Goal: Transaction & Acquisition: Download file/media

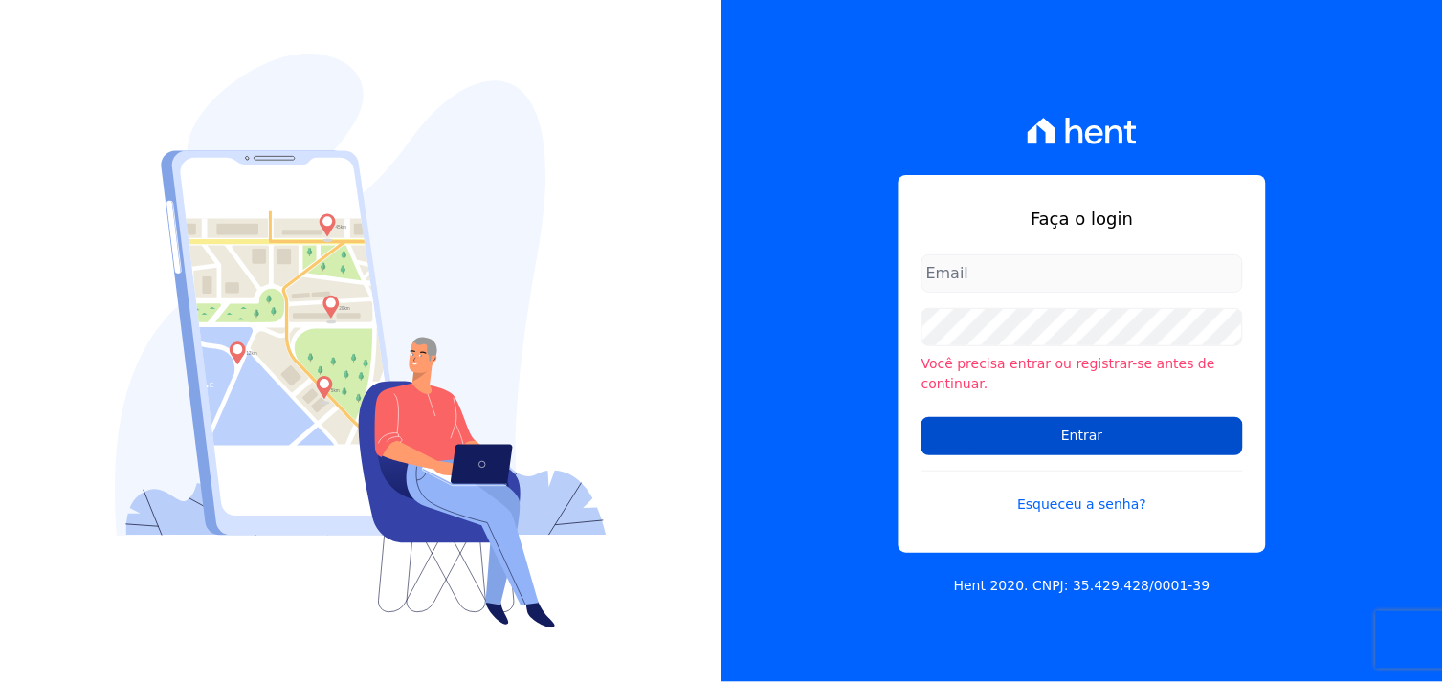
type input "[EMAIL_ADDRESS][DOMAIN_NAME]"
click at [1089, 424] on input "Entrar" at bounding box center [1081, 436] width 321 height 38
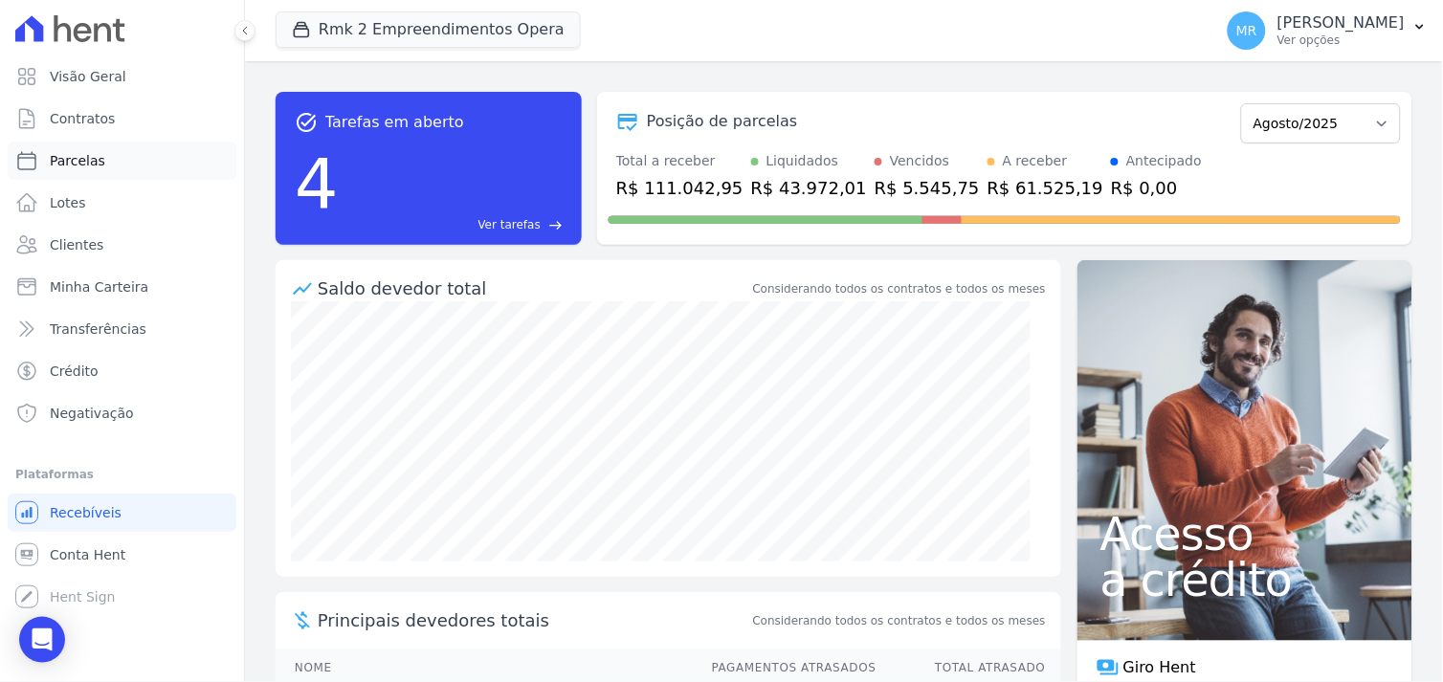
click at [91, 160] on span "Parcelas" at bounding box center [77, 160] width 55 height 19
select select
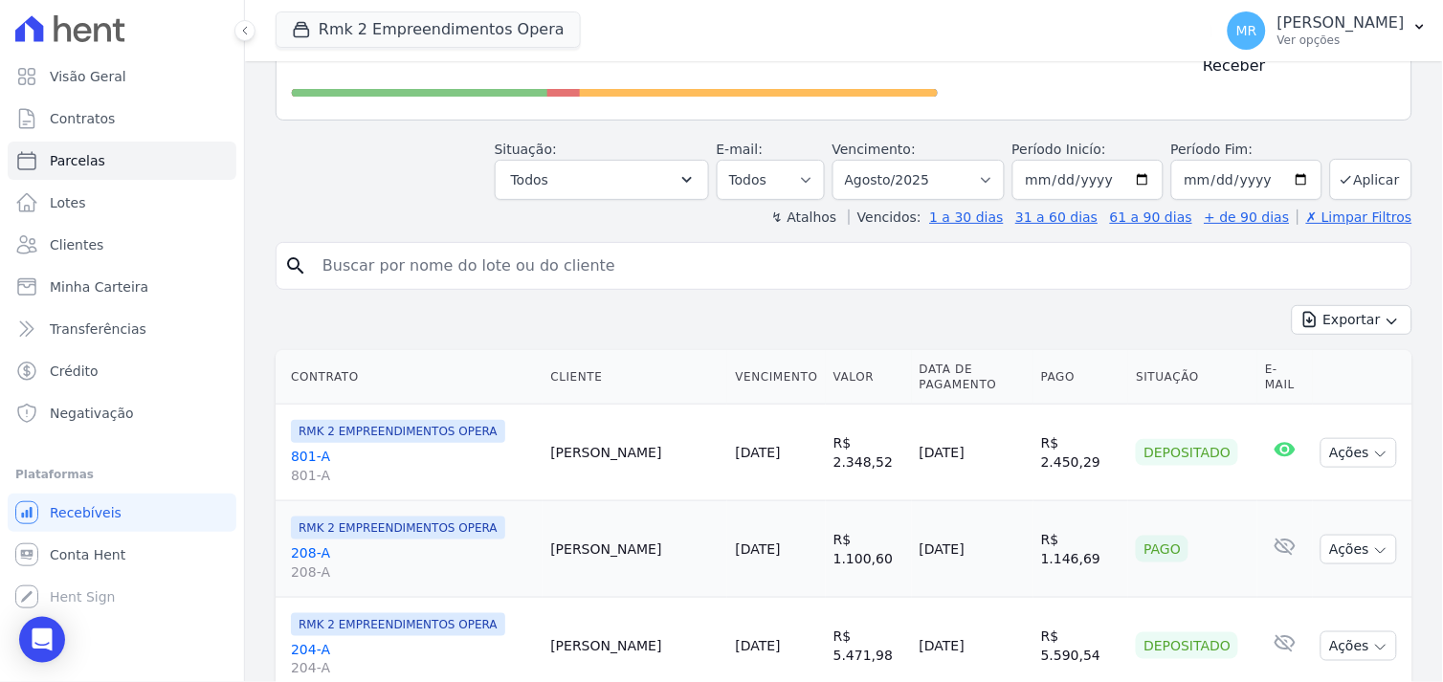
scroll to position [212, 0]
click at [1368, 10] on button "[PERSON_NAME] Real Ver opções" at bounding box center [1327, 31] width 231 height 54
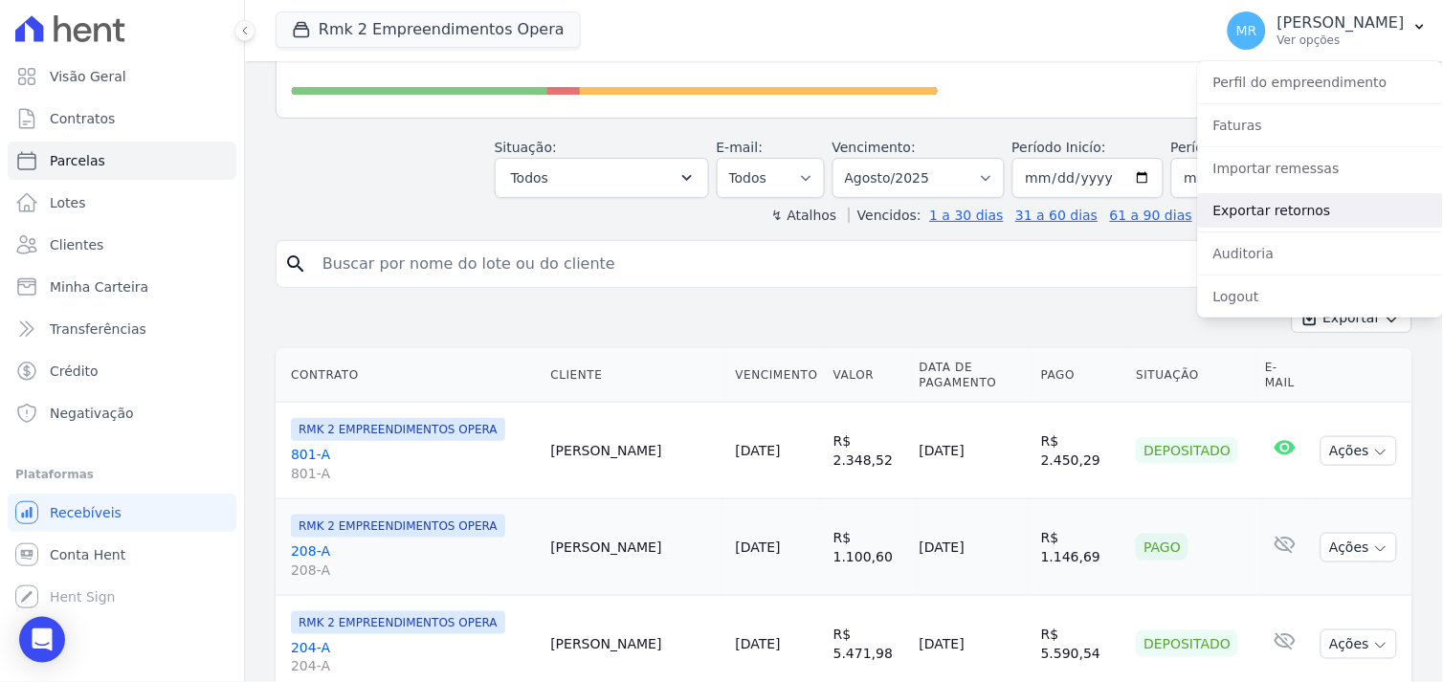
click at [1245, 211] on link "Exportar retornos" at bounding box center [1320, 210] width 245 height 34
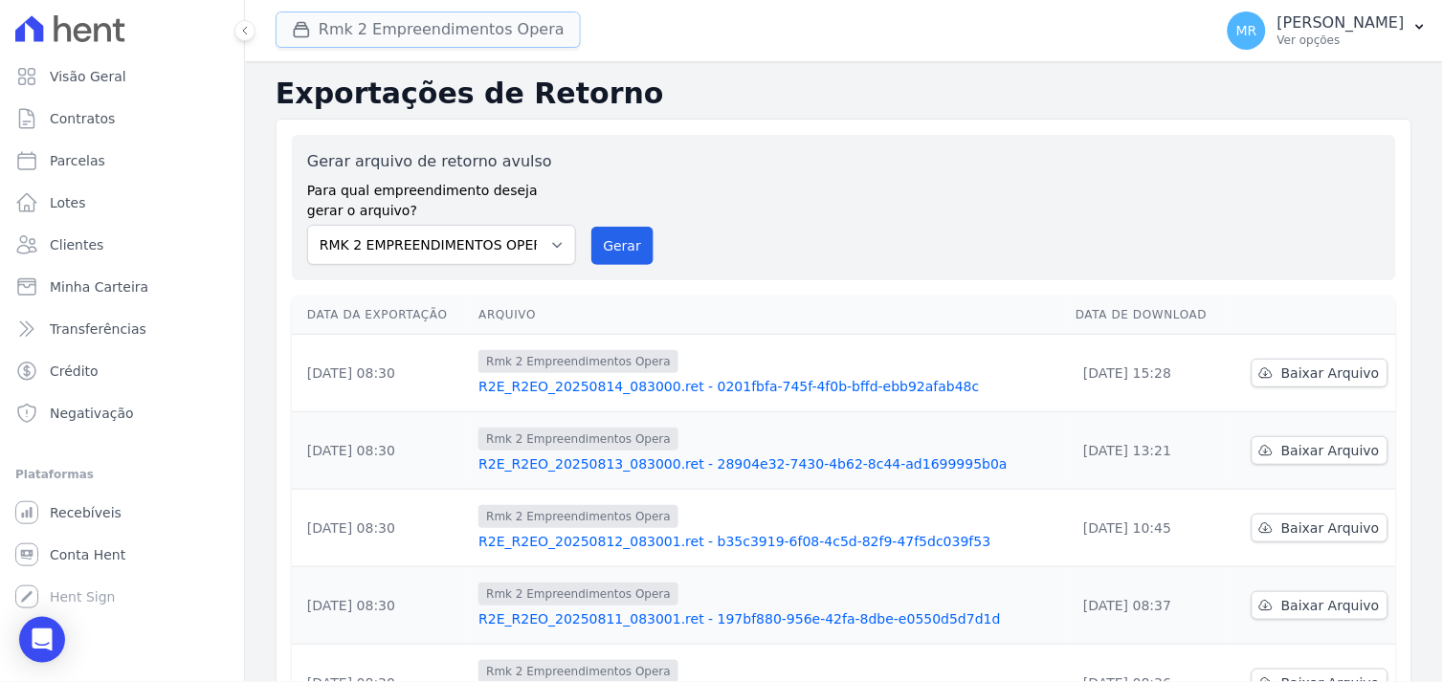
click at [521, 24] on button "Rmk 2 Empreendimentos Opera" at bounding box center [428, 29] width 305 height 36
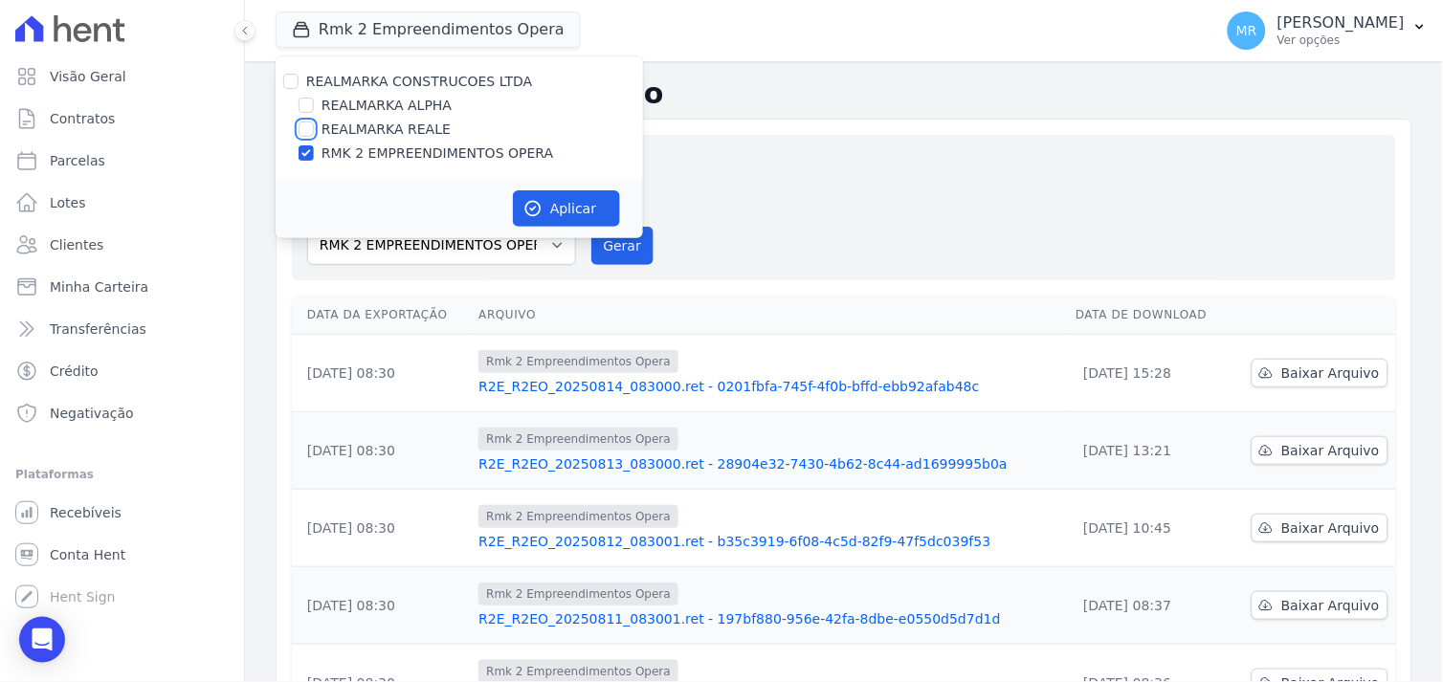
click at [308, 129] on input "REALMARKA REALE" at bounding box center [305, 128] width 15 height 15
checkbox input "true"
click at [306, 100] on input "REALMARKA ALPHA" at bounding box center [305, 105] width 15 height 15
checkbox input "true"
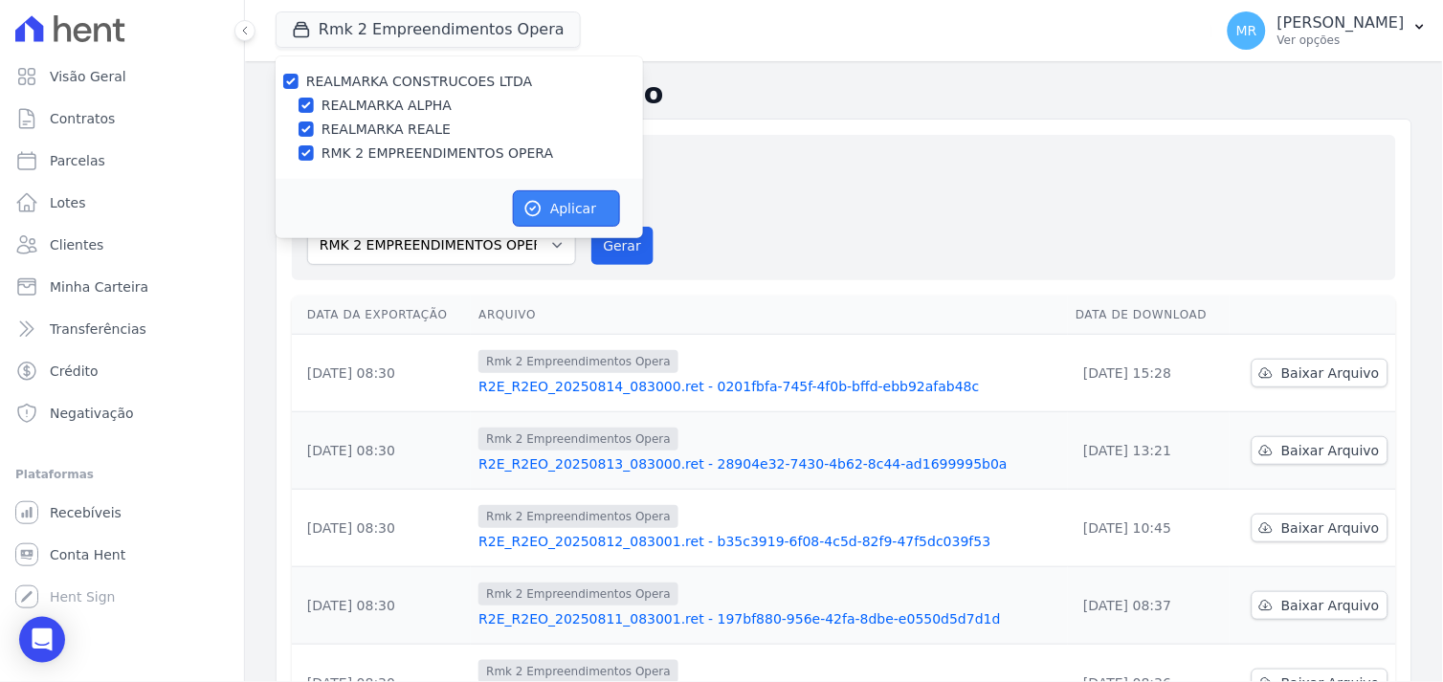
click at [576, 209] on button "Aplicar" at bounding box center [566, 208] width 107 height 36
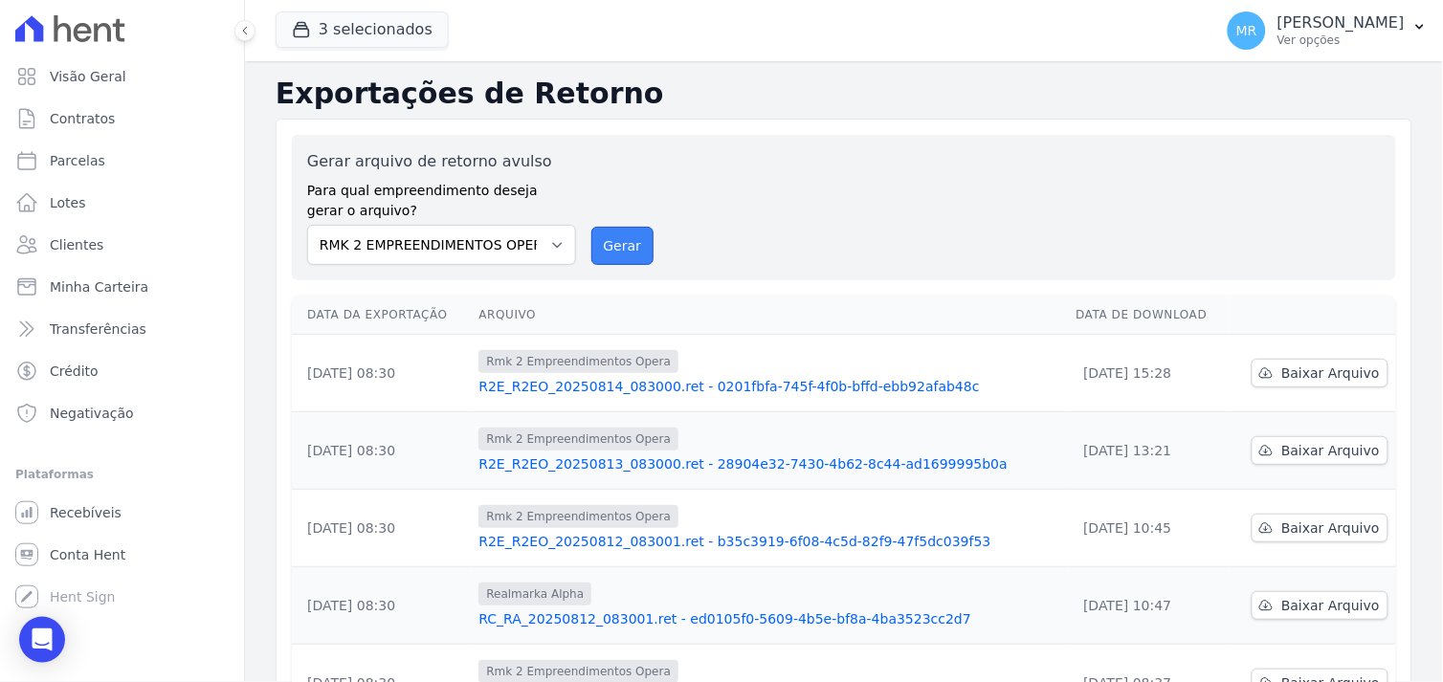
click at [634, 246] on button "Gerar" at bounding box center [622, 246] width 63 height 38
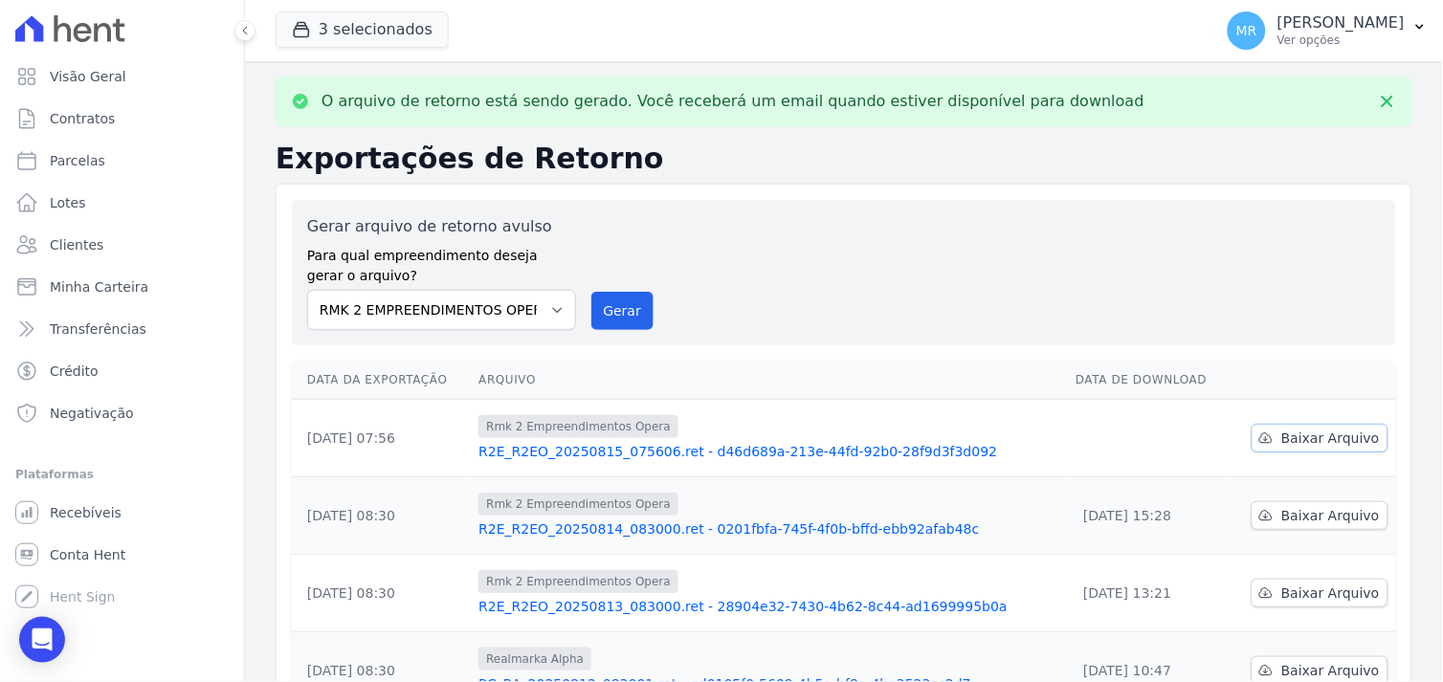
click at [1292, 433] on span "Baixar Arquivo" at bounding box center [1330, 438] width 99 height 19
